Goal: Task Accomplishment & Management: Use online tool/utility

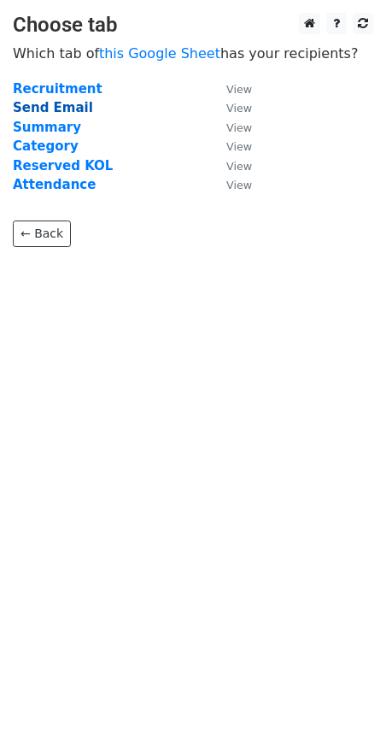
click at [60, 107] on strong "Send Email" at bounding box center [53, 107] width 80 height 15
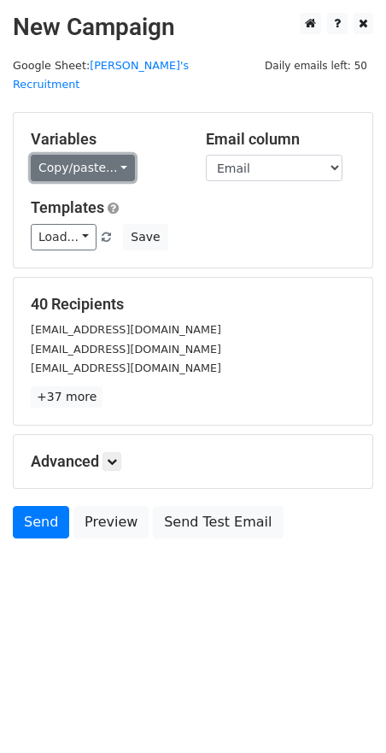
click at [117, 155] on link "Copy/paste..." at bounding box center [83, 168] width 104 height 26
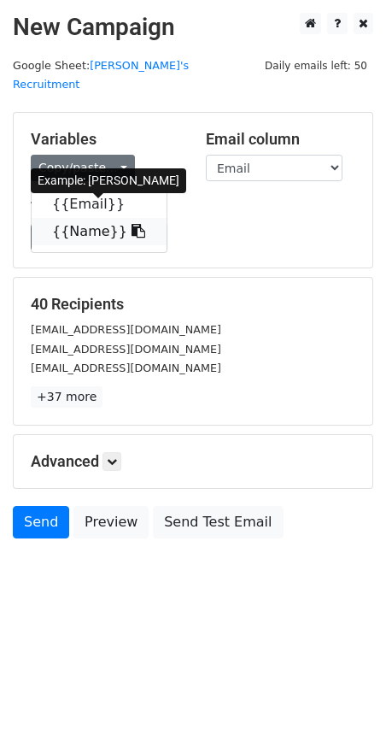
click at [132, 224] on icon at bounding box center [139, 231] width 14 height 14
